Goal: Use online tool/utility

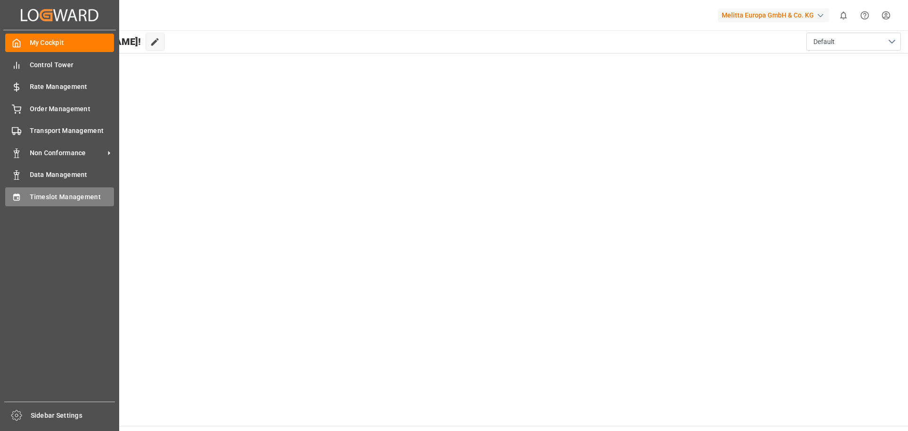
click at [42, 194] on span "Timeslot Management" at bounding box center [72, 197] width 85 height 10
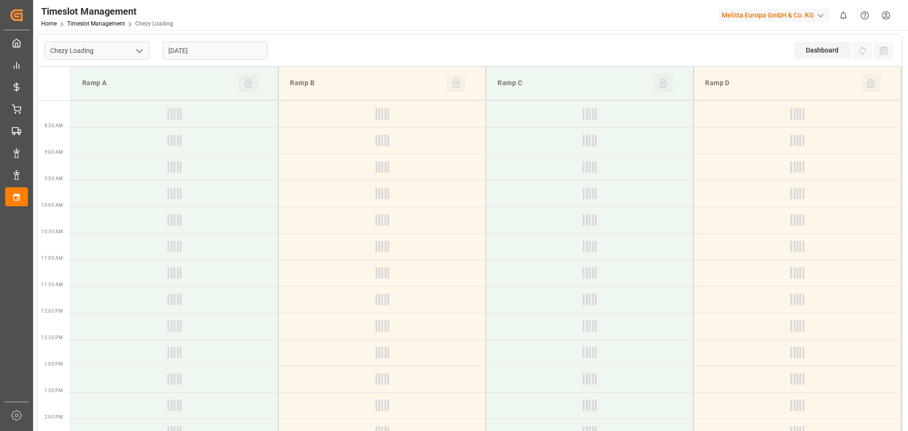
type input "Chezy Loading"
